Goal: Obtain resource: Obtain resource

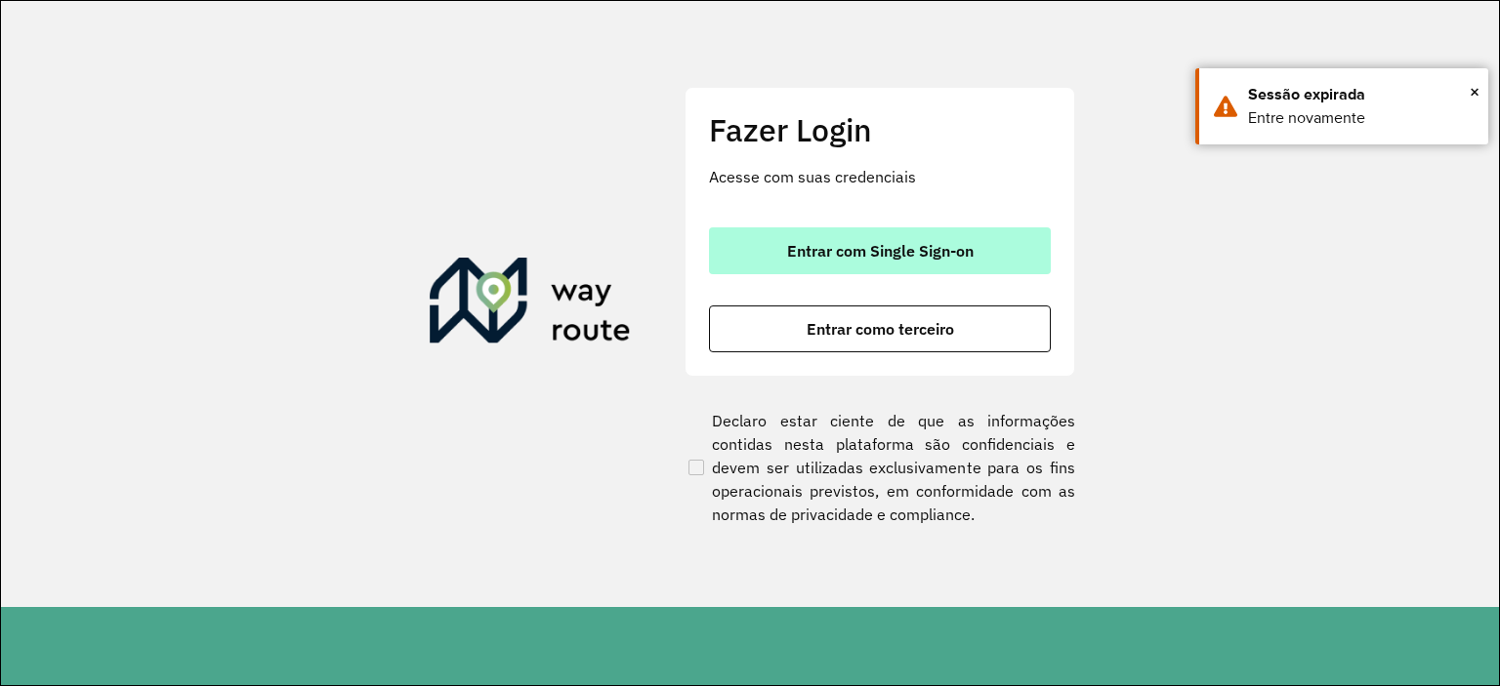
click at [920, 239] on button "Entrar com Single Sign-on" at bounding box center [880, 251] width 342 height 47
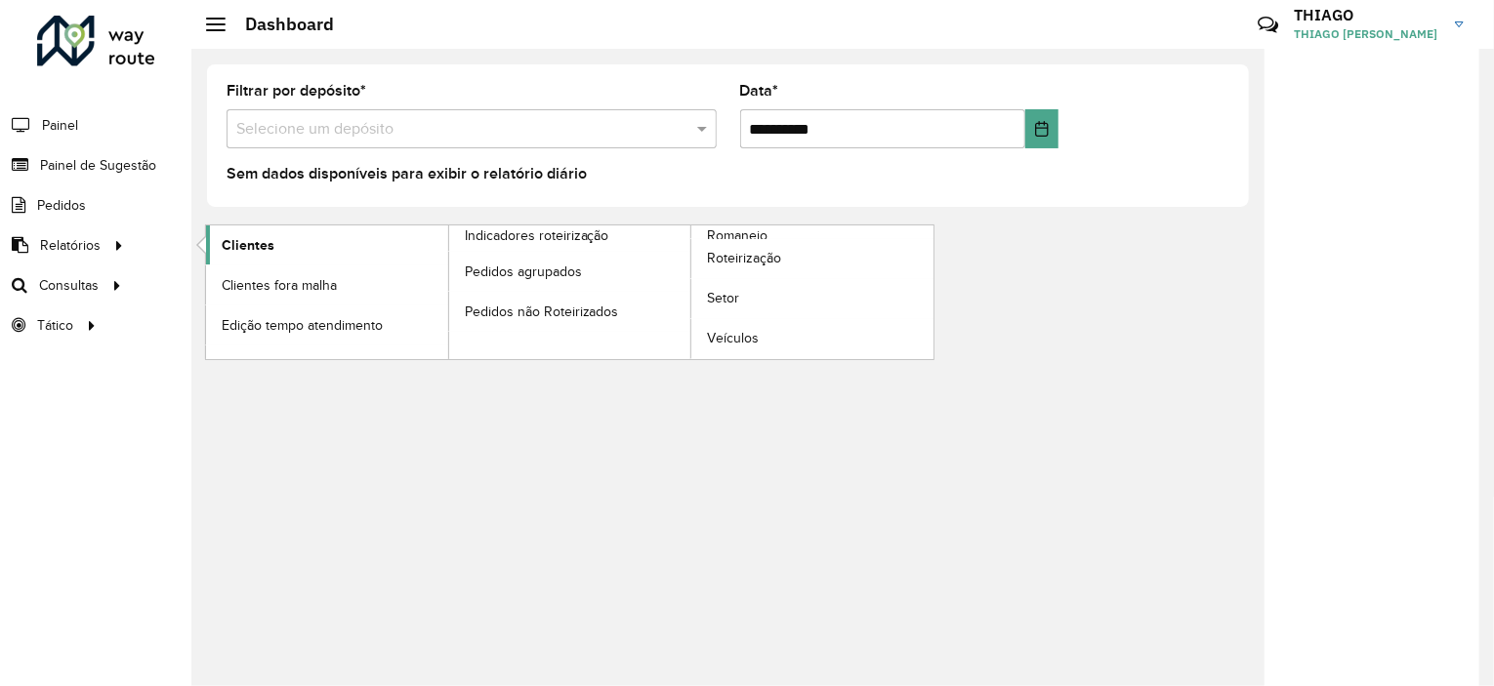
click at [287, 241] on link "Clientes" at bounding box center [327, 245] width 242 height 39
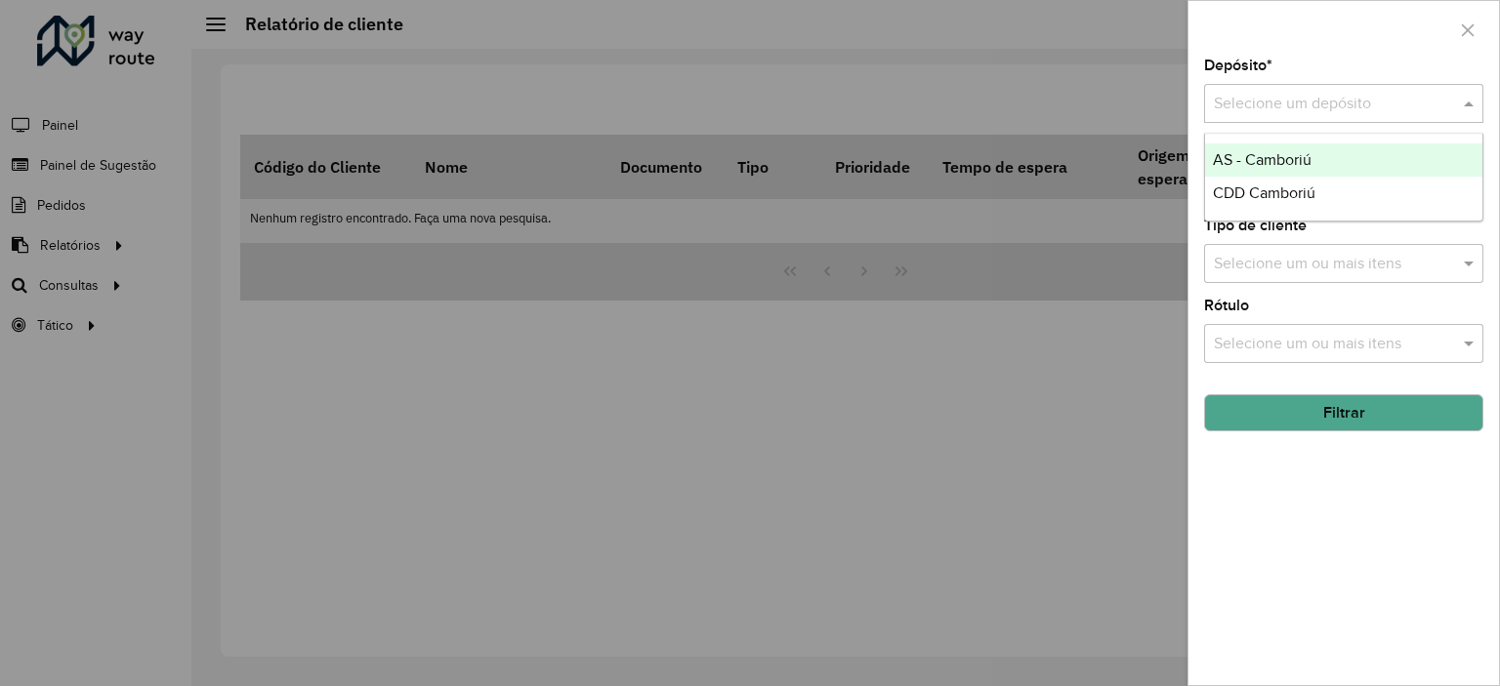
click at [1271, 103] on input "text" at bounding box center [1324, 104] width 221 height 23
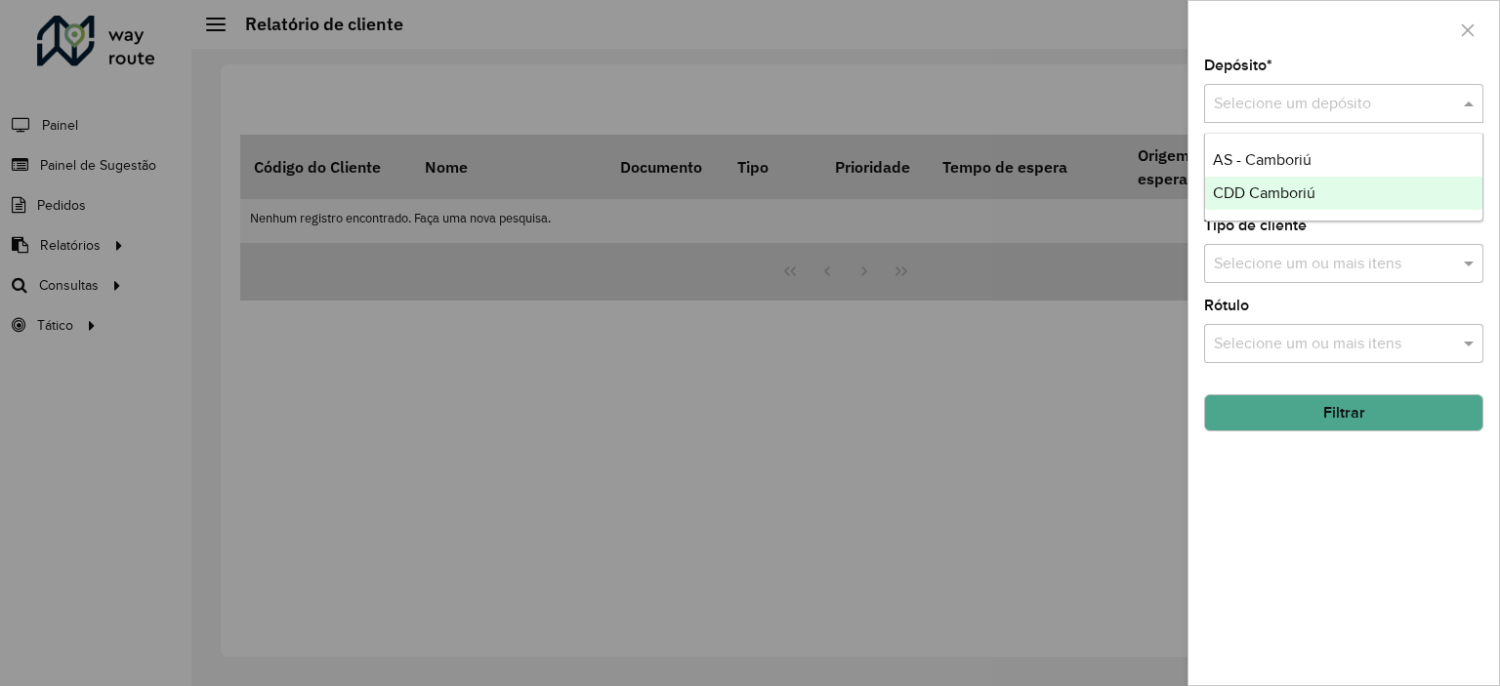
click at [1264, 202] on div "CDD Camboriú" at bounding box center [1343, 193] width 277 height 33
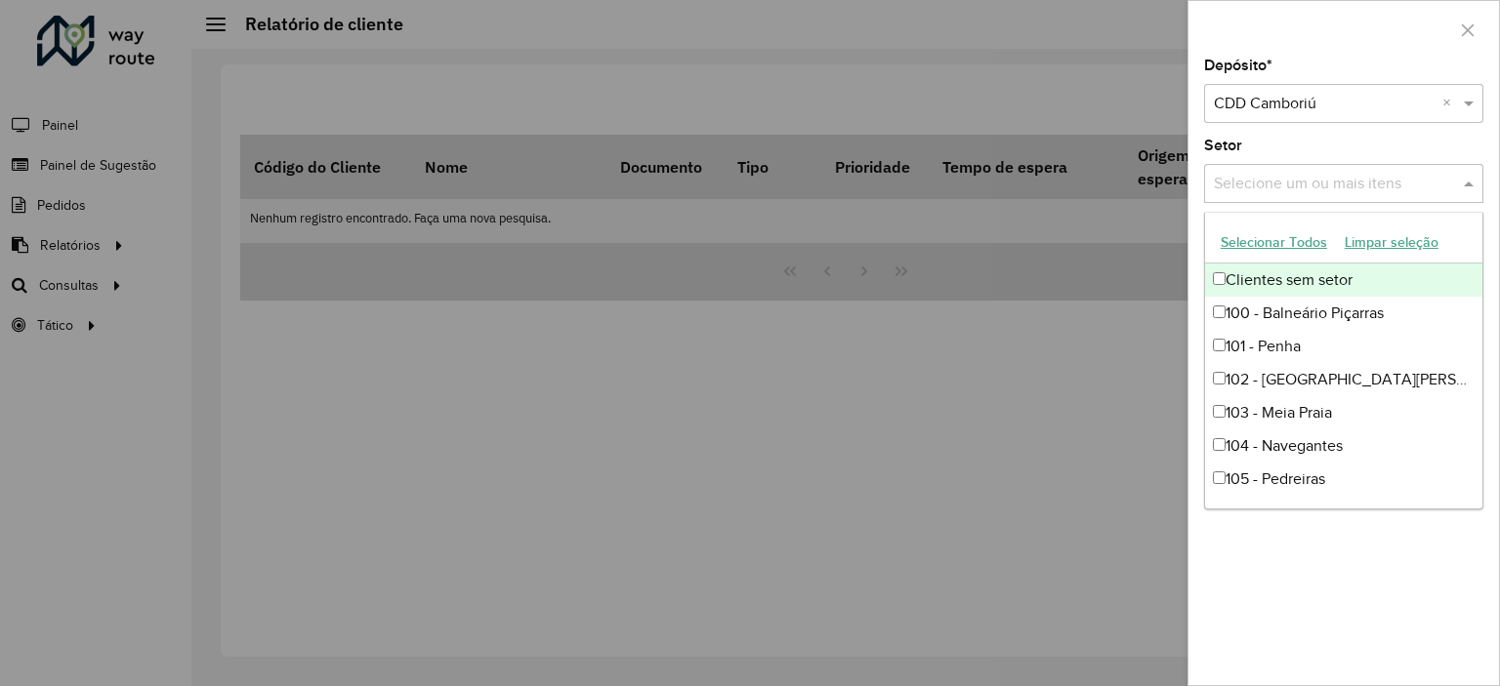
click at [1293, 194] on div "Selecione um ou mais itens" at bounding box center [1343, 183] width 279 height 39
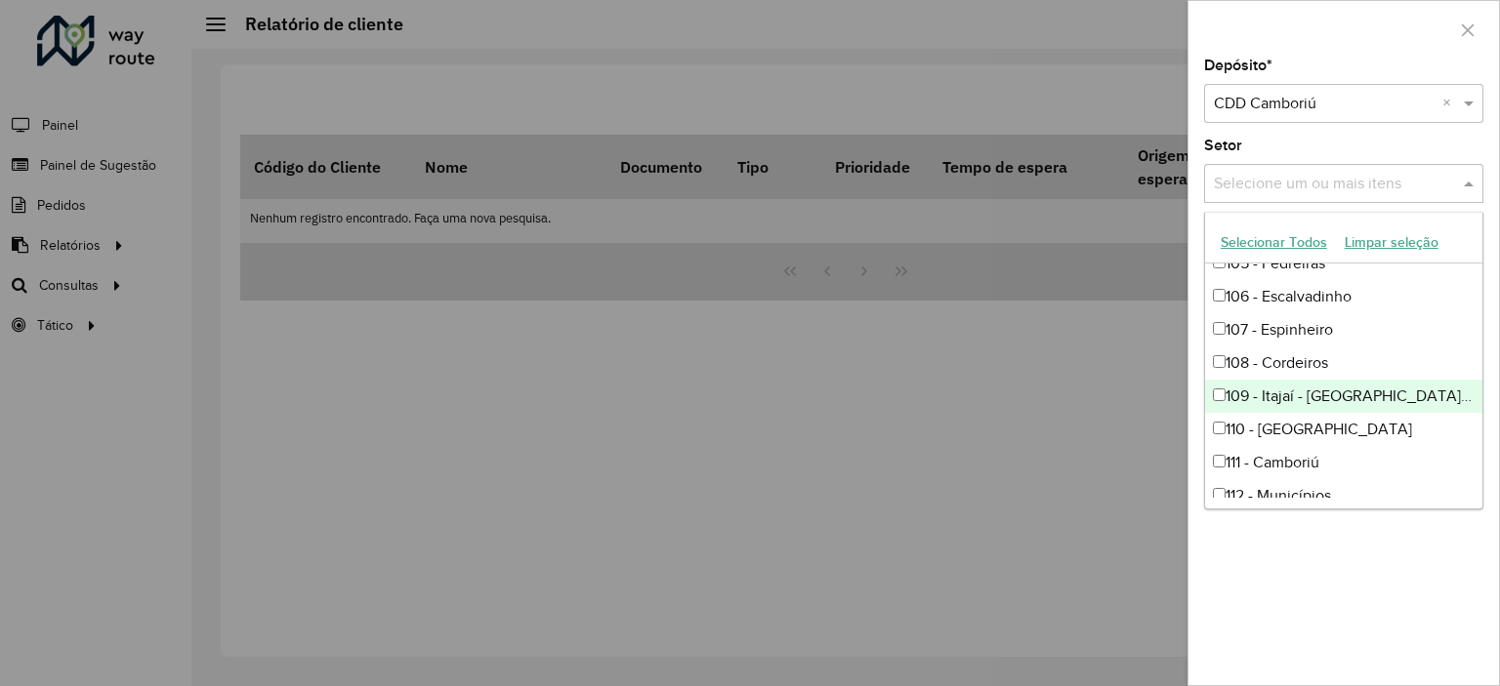
scroll to position [135, 0]
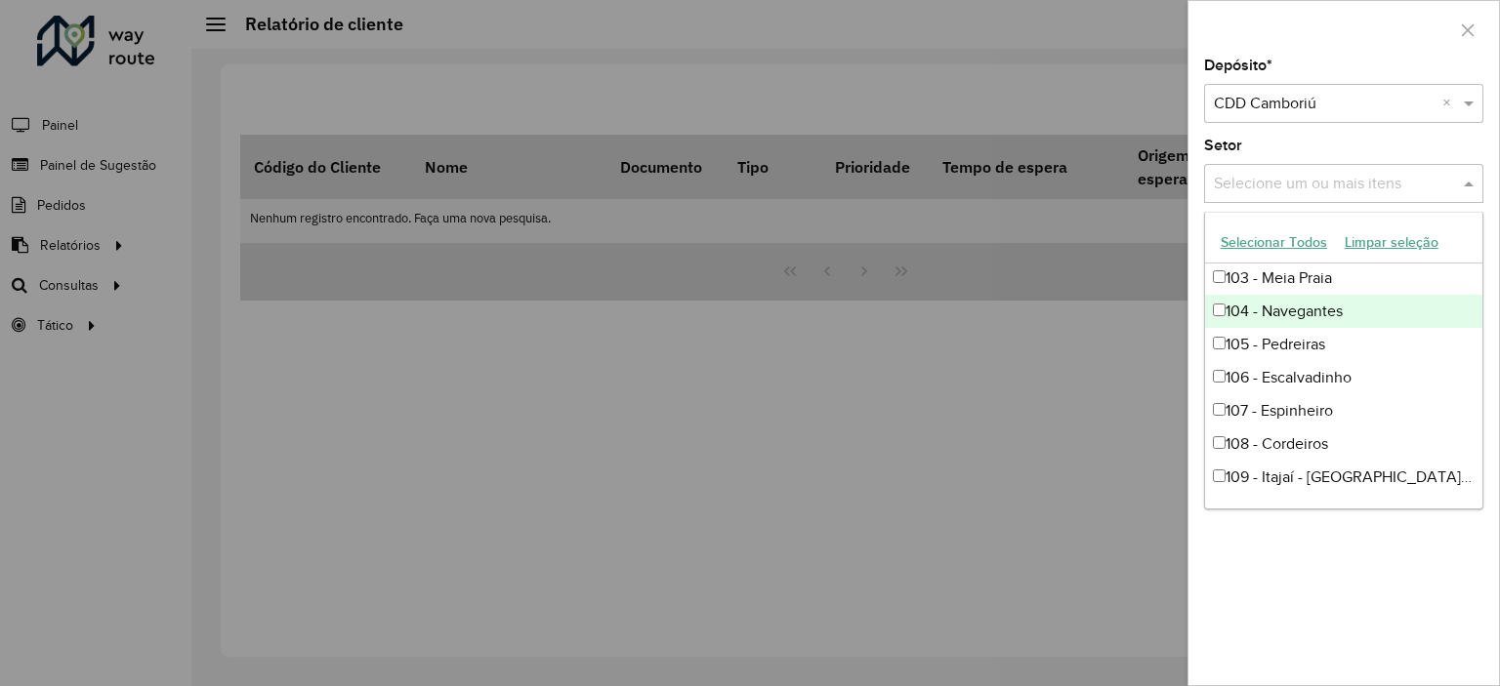
click at [1336, 311] on div "104 - Navegantes" at bounding box center [1343, 311] width 277 height 33
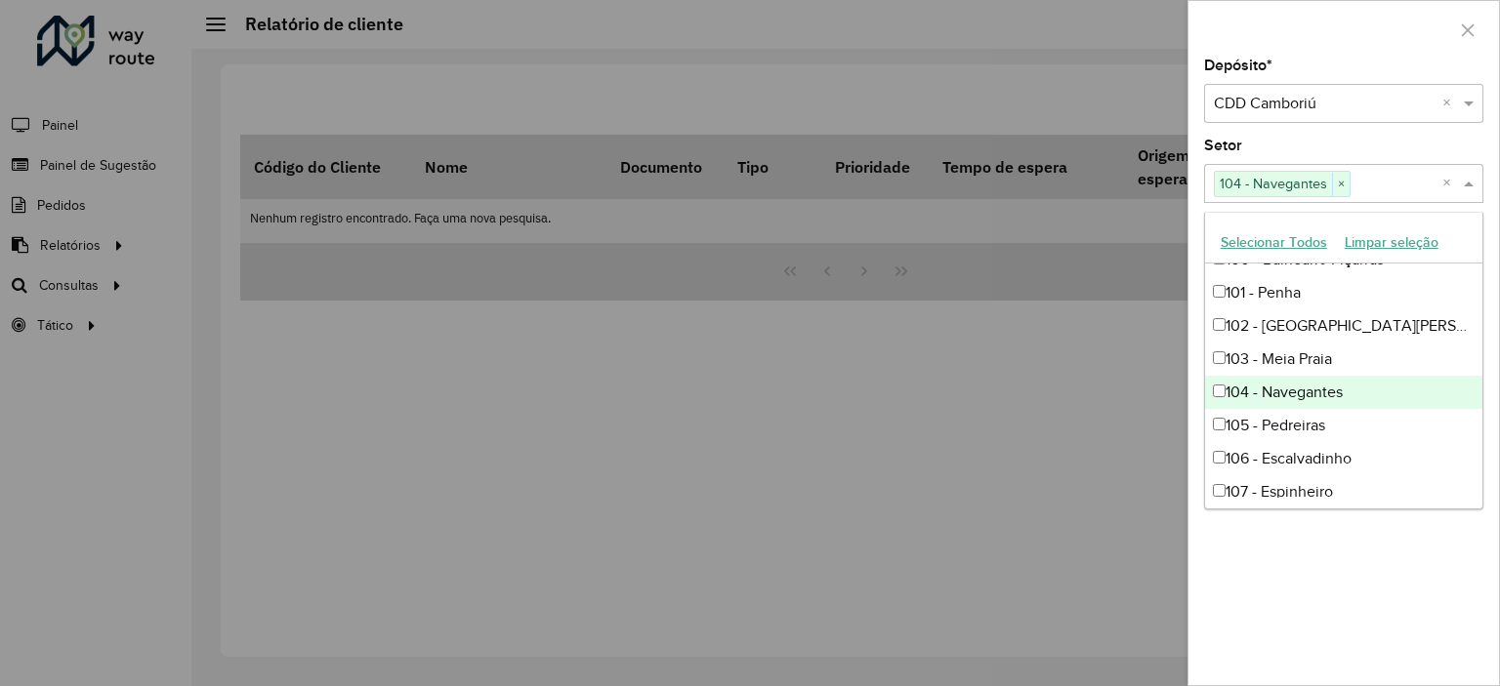
scroll to position [0, 0]
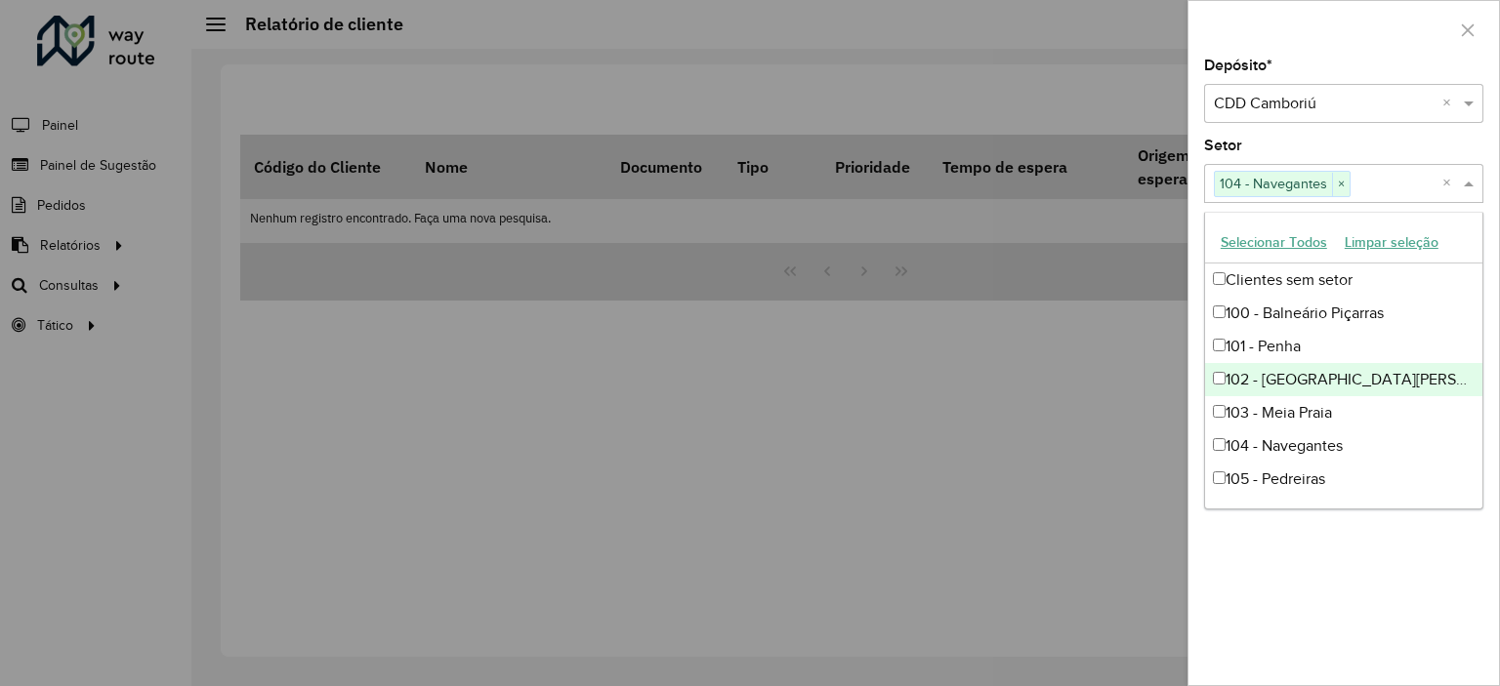
click at [1016, 388] on div at bounding box center [750, 343] width 1500 height 686
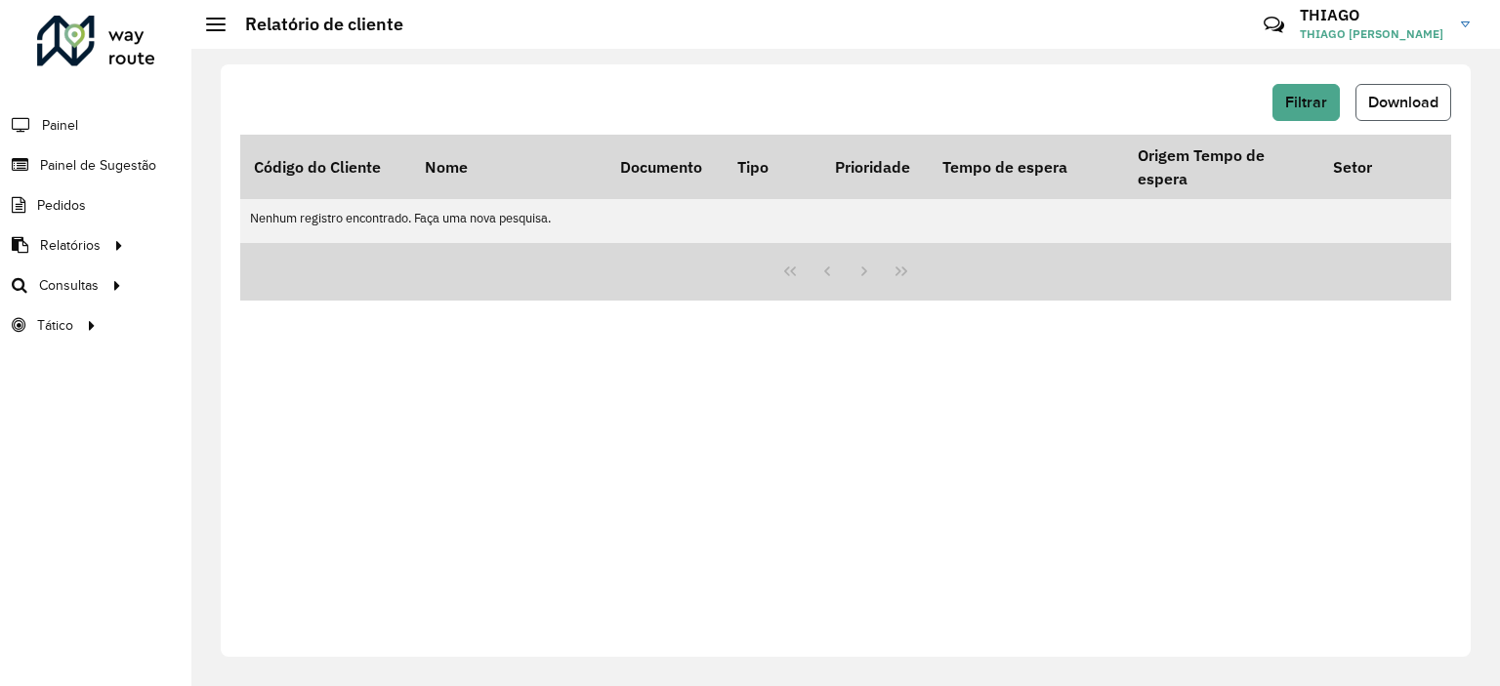
click at [1385, 94] on span "Download" at bounding box center [1403, 102] width 70 height 17
click at [1324, 113] on button "Filtrar" at bounding box center [1305, 102] width 67 height 37
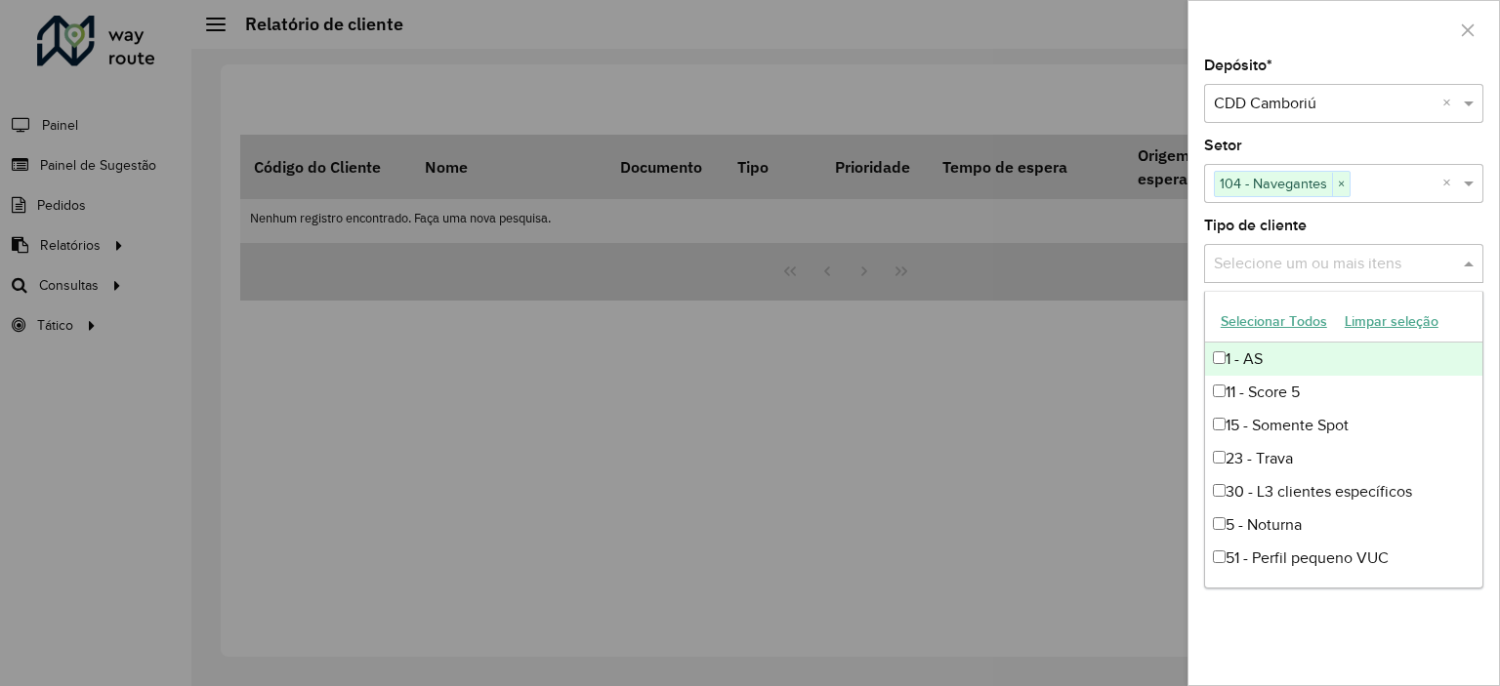
click at [1353, 265] on input "text" at bounding box center [1334, 264] width 250 height 23
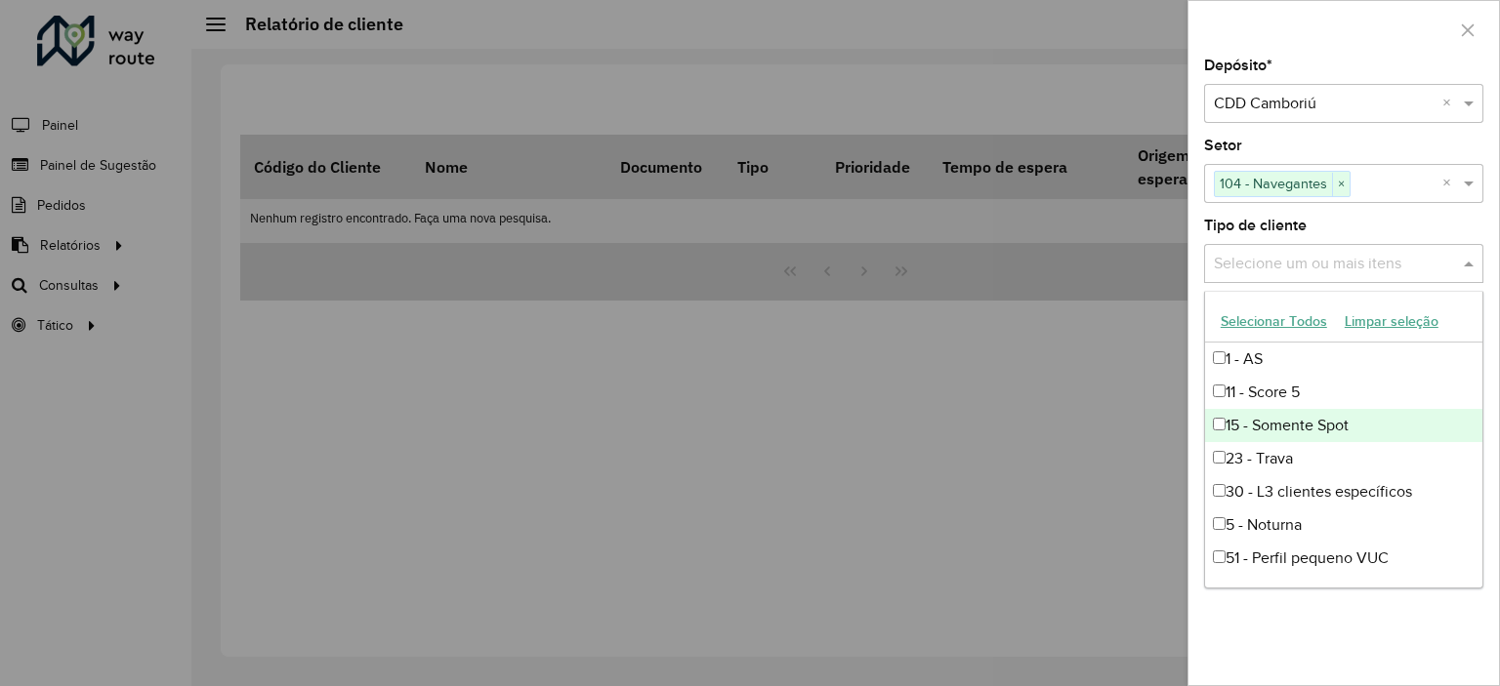
click at [1049, 456] on div at bounding box center [750, 343] width 1500 height 686
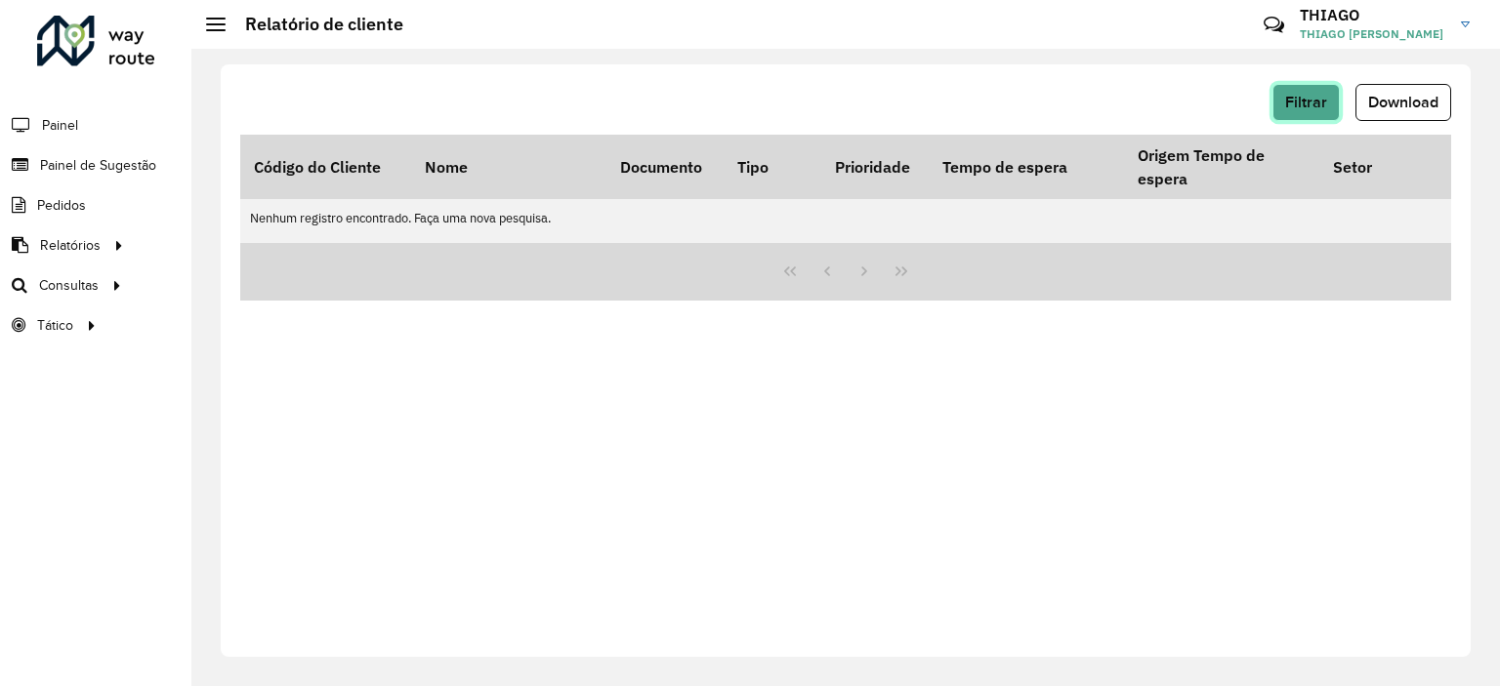
click at [1301, 106] on span "Filtrar" at bounding box center [1306, 102] width 42 height 17
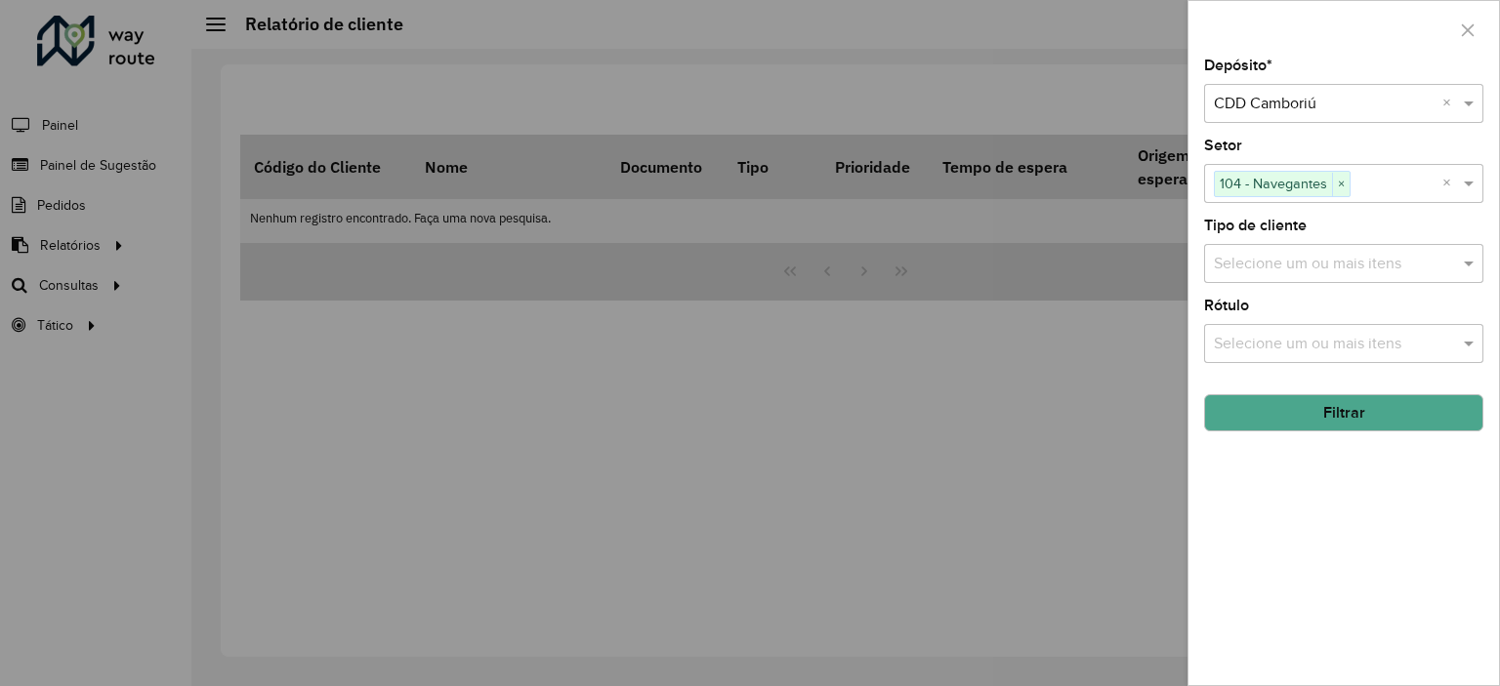
click at [1332, 397] on button "Filtrar" at bounding box center [1343, 412] width 279 height 37
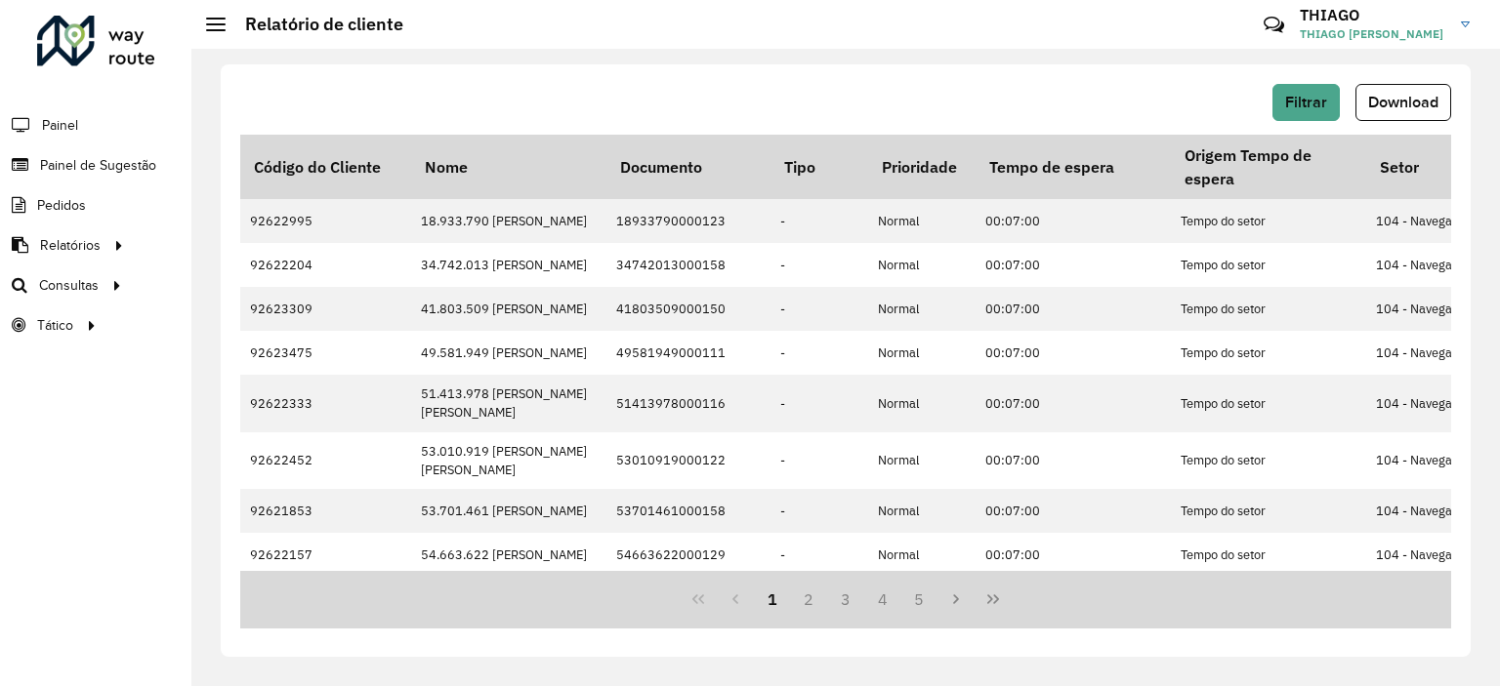
click at [1090, 93] on div "Filtrar Download" at bounding box center [845, 102] width 1211 height 37
click at [1416, 101] on span "Download" at bounding box center [1403, 102] width 70 height 17
